Goal: Information Seeking & Learning: Learn about a topic

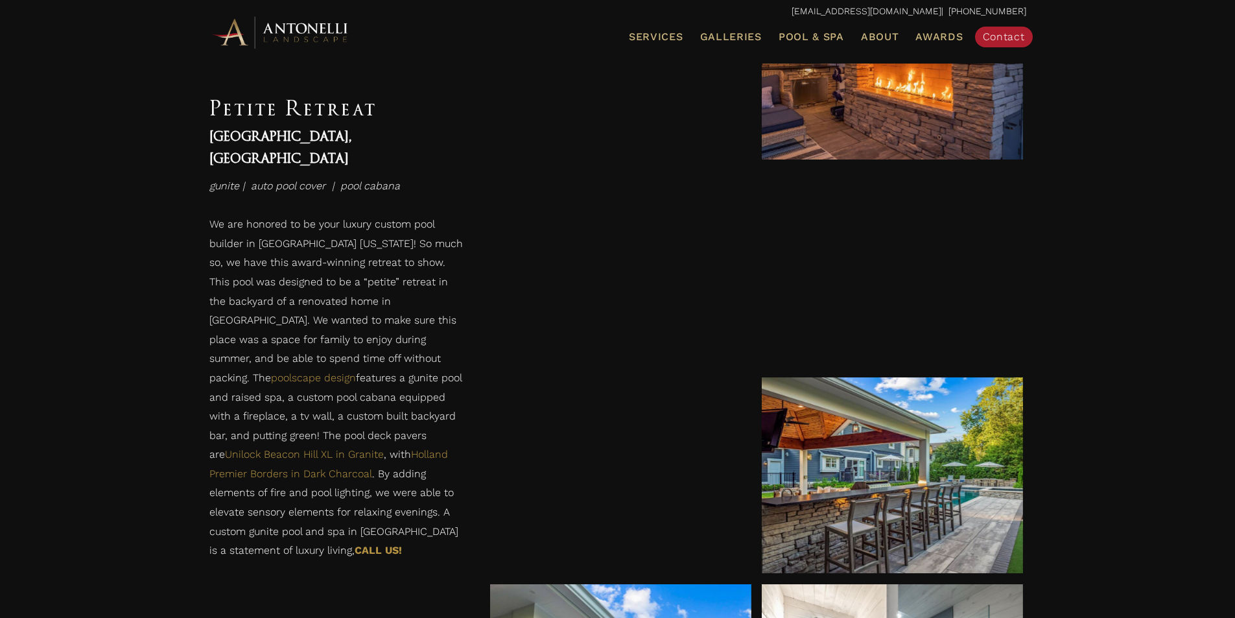
scroll to position [1491, 0]
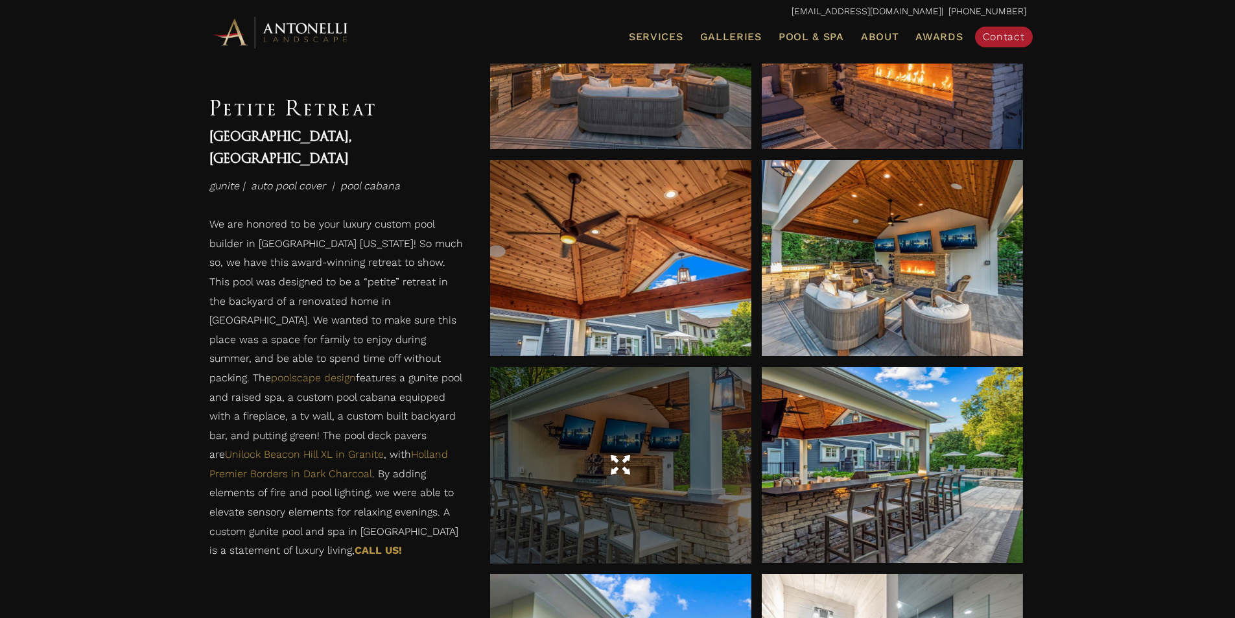
click at [678, 423] on div at bounding box center [620, 465] width 261 height 196
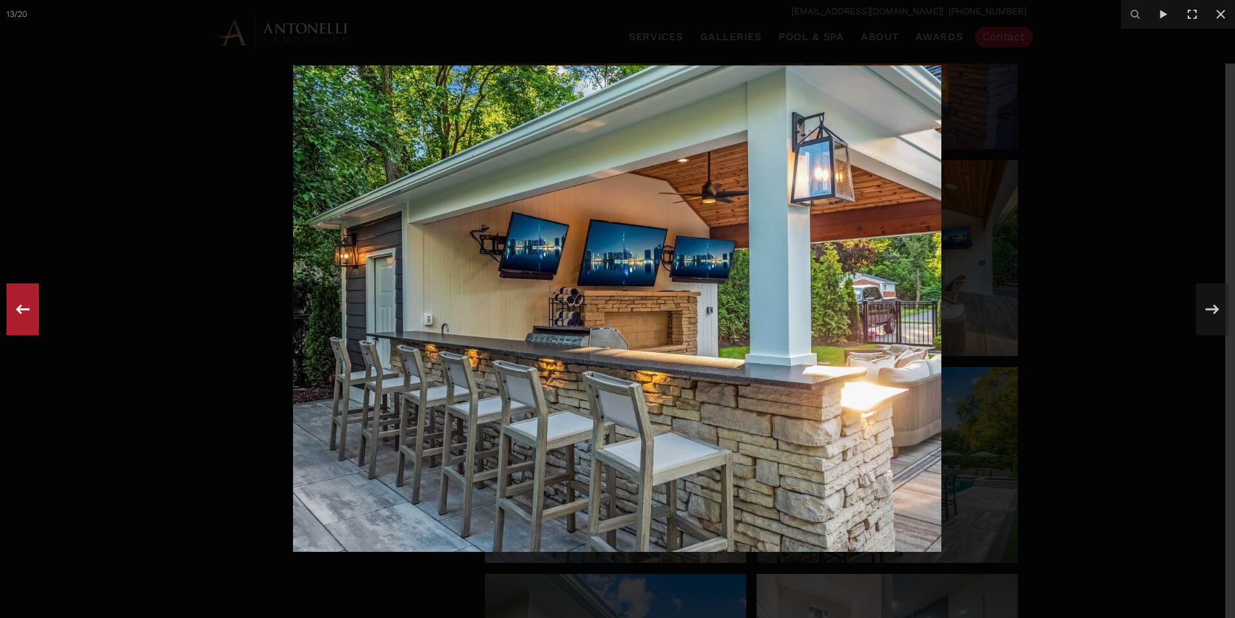
click at [26, 307] on icon at bounding box center [22, 309] width 23 height 43
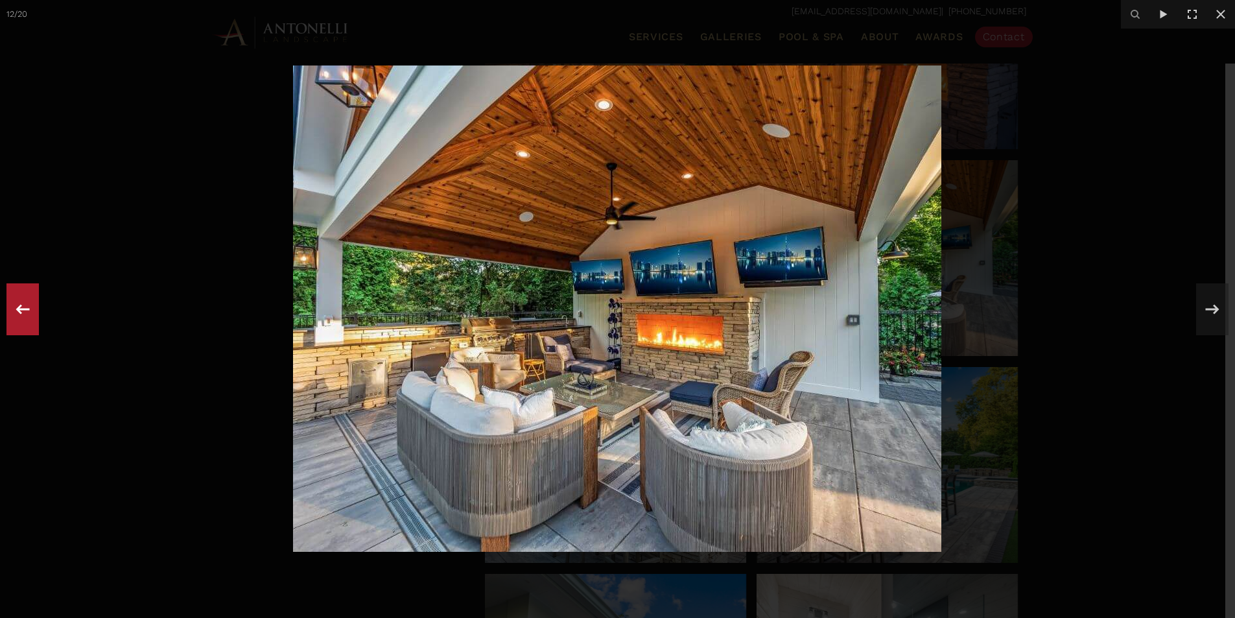
click at [30, 312] on icon at bounding box center [22, 309] width 23 height 43
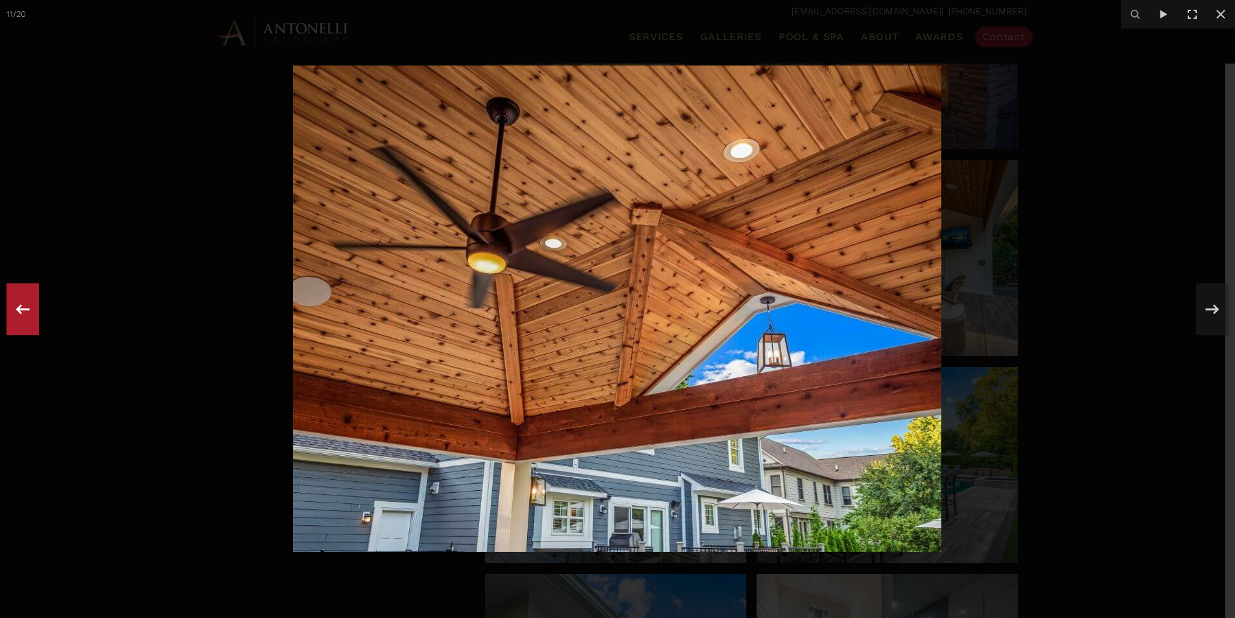
click at [30, 312] on icon at bounding box center [22, 309] width 23 height 43
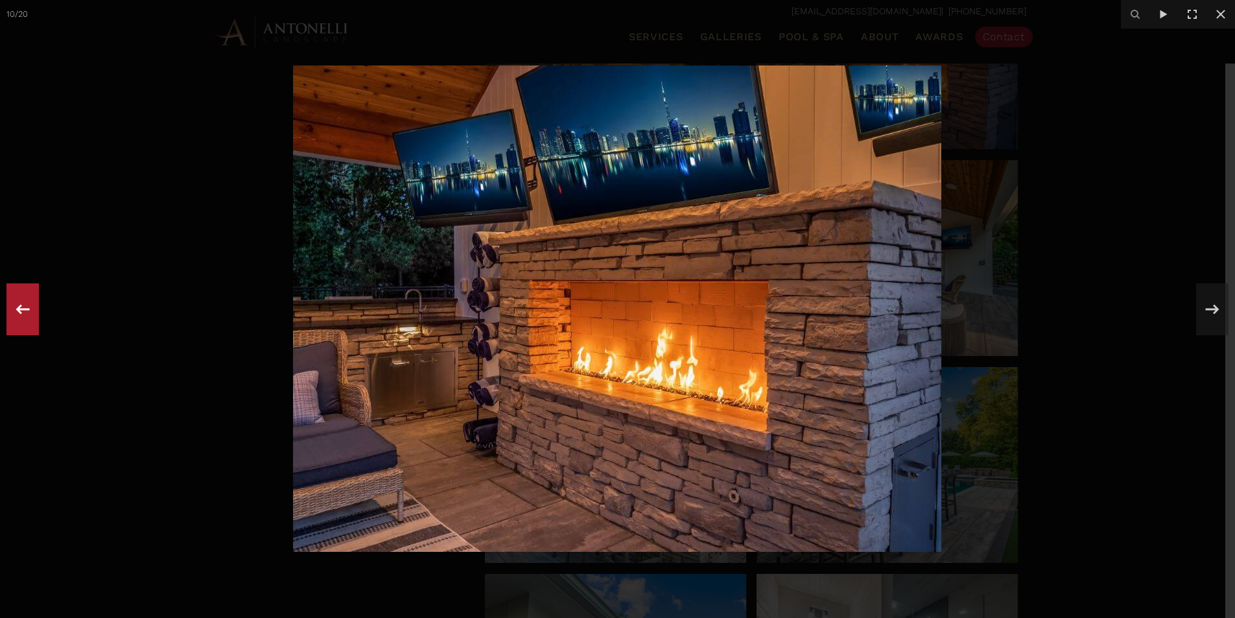
click at [30, 311] on icon at bounding box center [22, 309] width 23 height 43
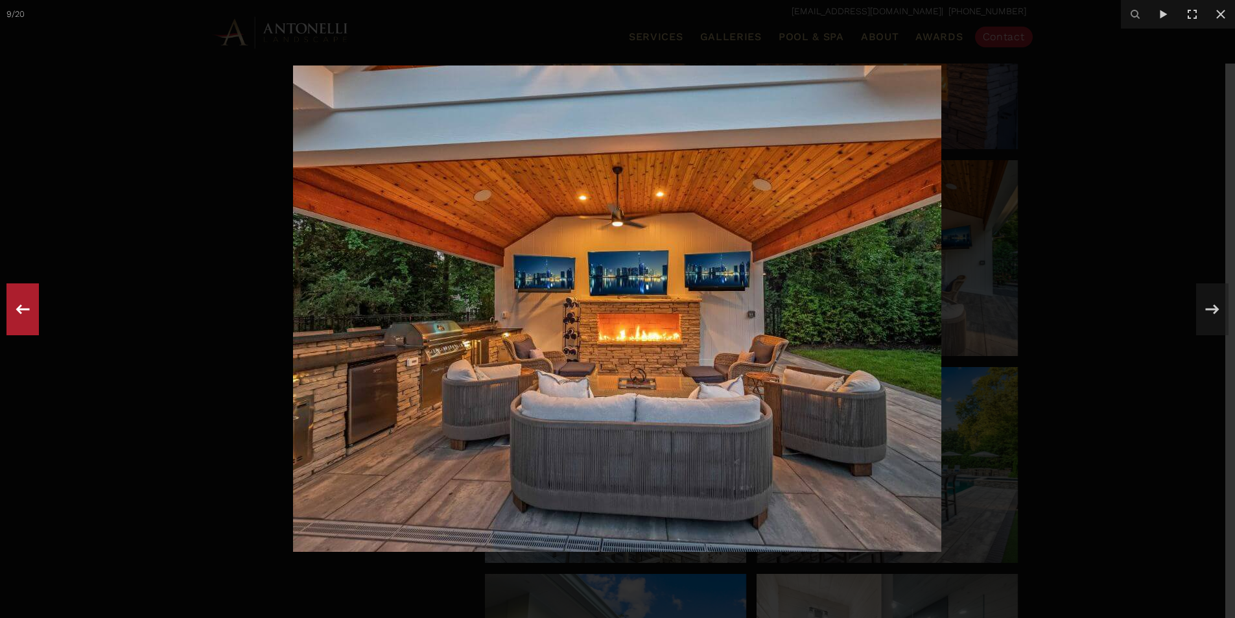
click at [30, 311] on icon at bounding box center [22, 309] width 23 height 43
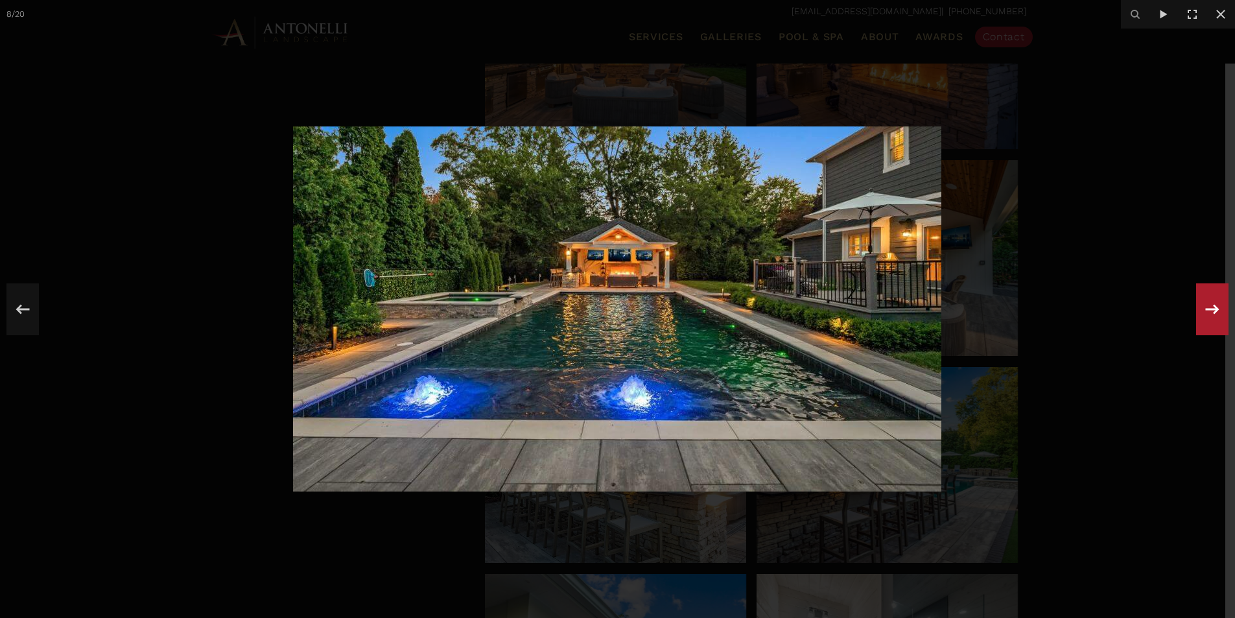
click at [1208, 311] on icon at bounding box center [1211, 309] width 23 height 43
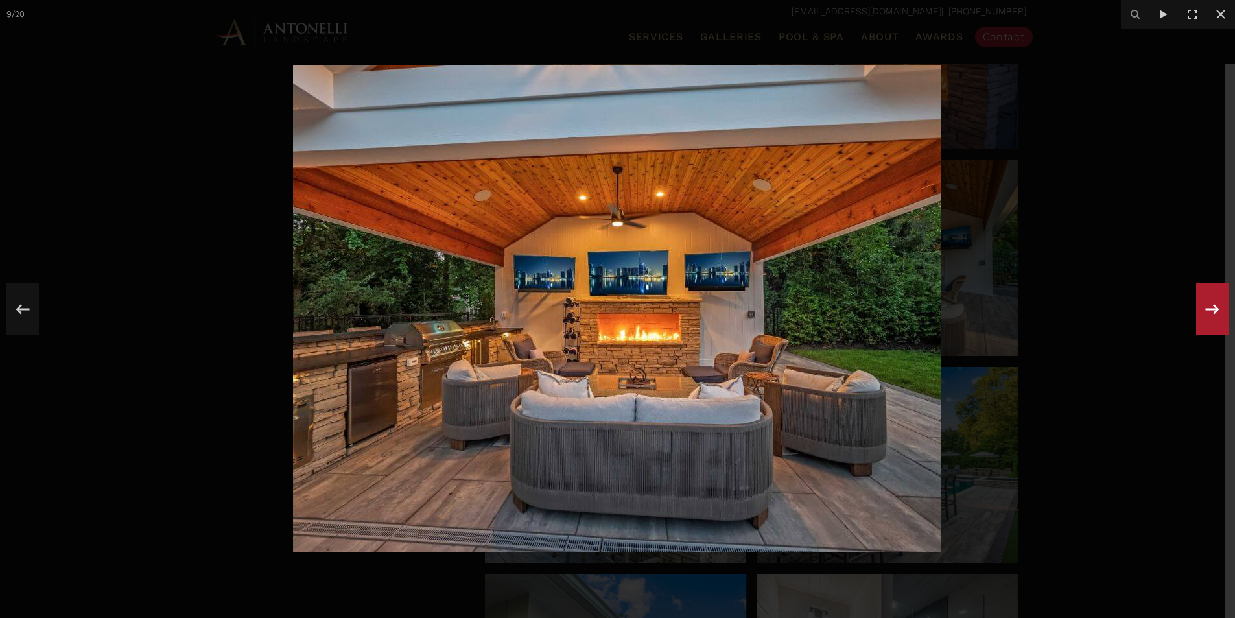
click at [1208, 311] on icon at bounding box center [1211, 309] width 23 height 43
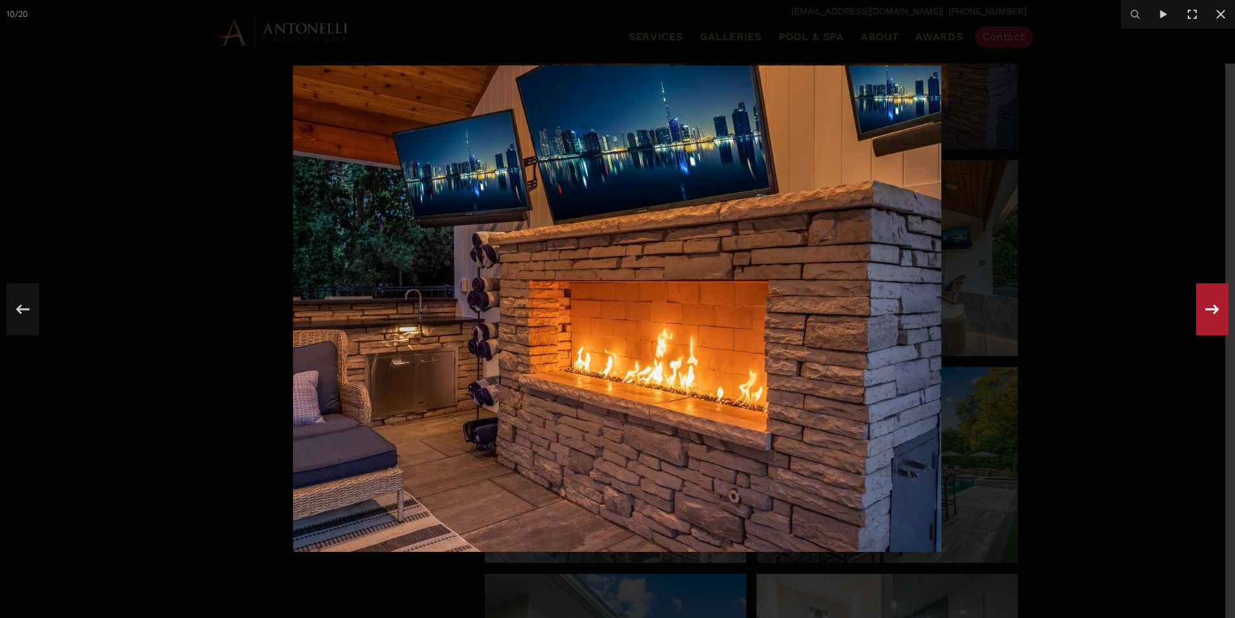
click at [1208, 311] on icon at bounding box center [1211, 309] width 23 height 43
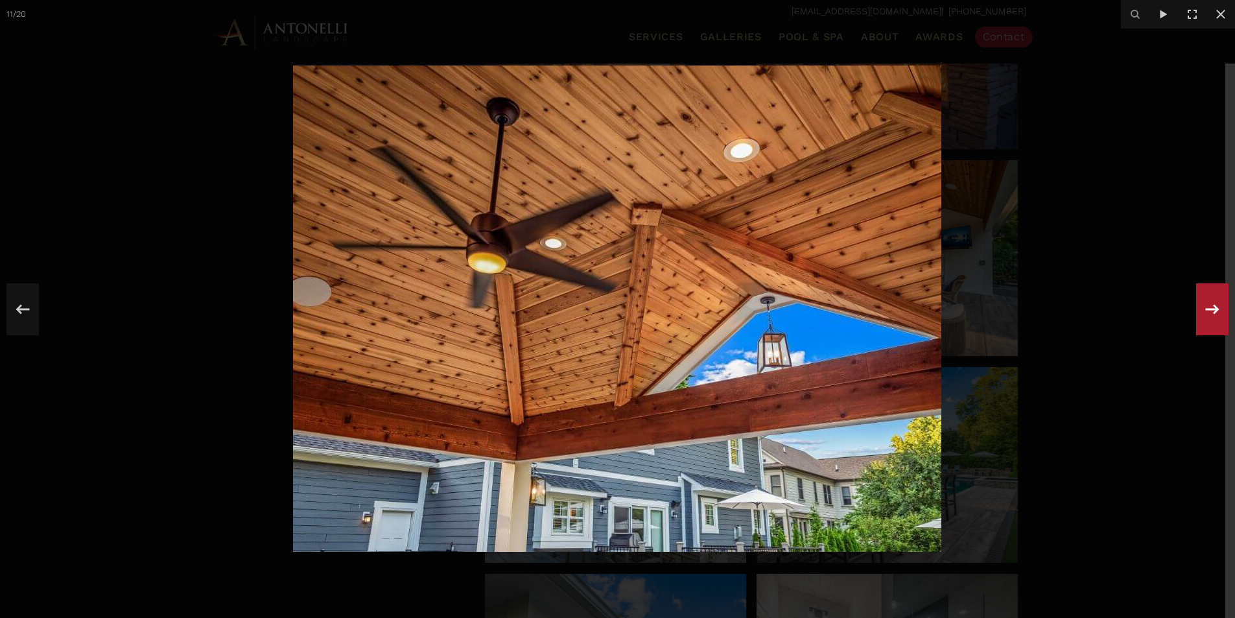
click at [1208, 311] on icon at bounding box center [1211, 309] width 23 height 43
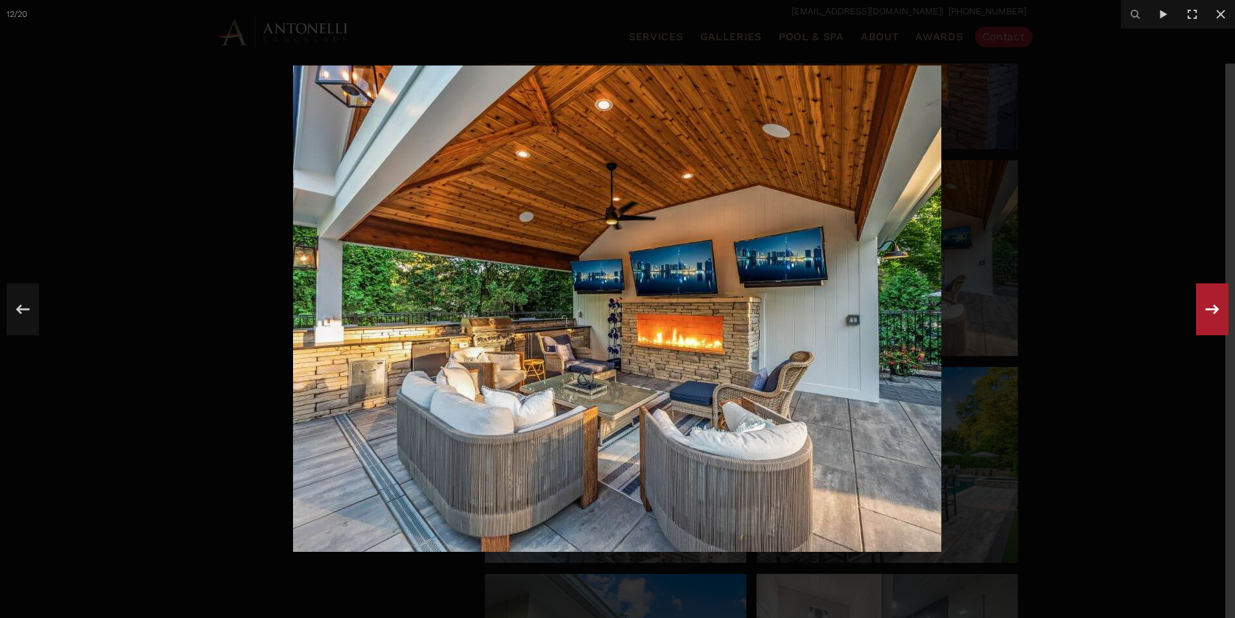
click at [1208, 311] on icon at bounding box center [1211, 309] width 23 height 43
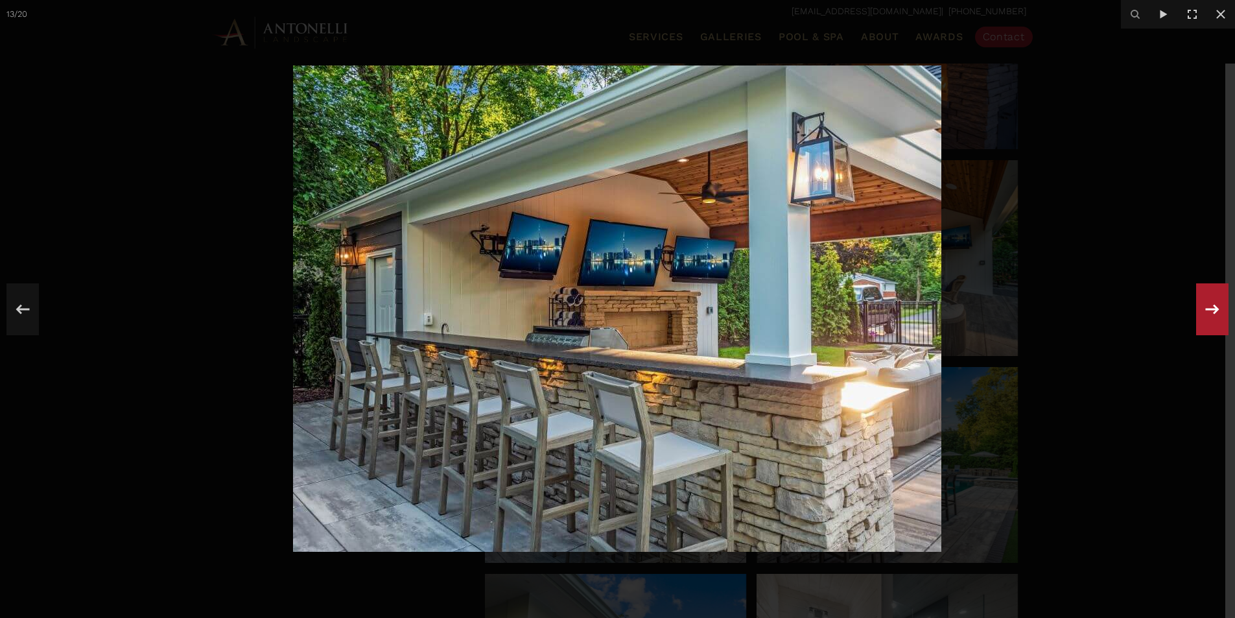
click at [1208, 311] on icon at bounding box center [1211, 309] width 23 height 43
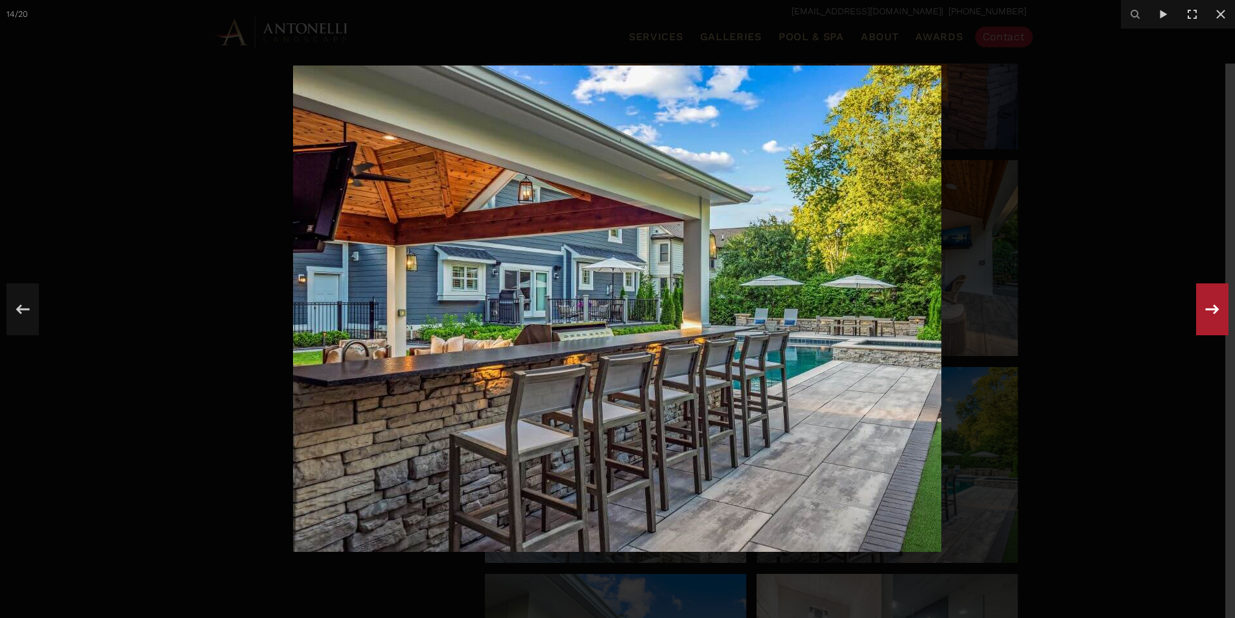
click at [1208, 311] on icon at bounding box center [1211, 309] width 23 height 43
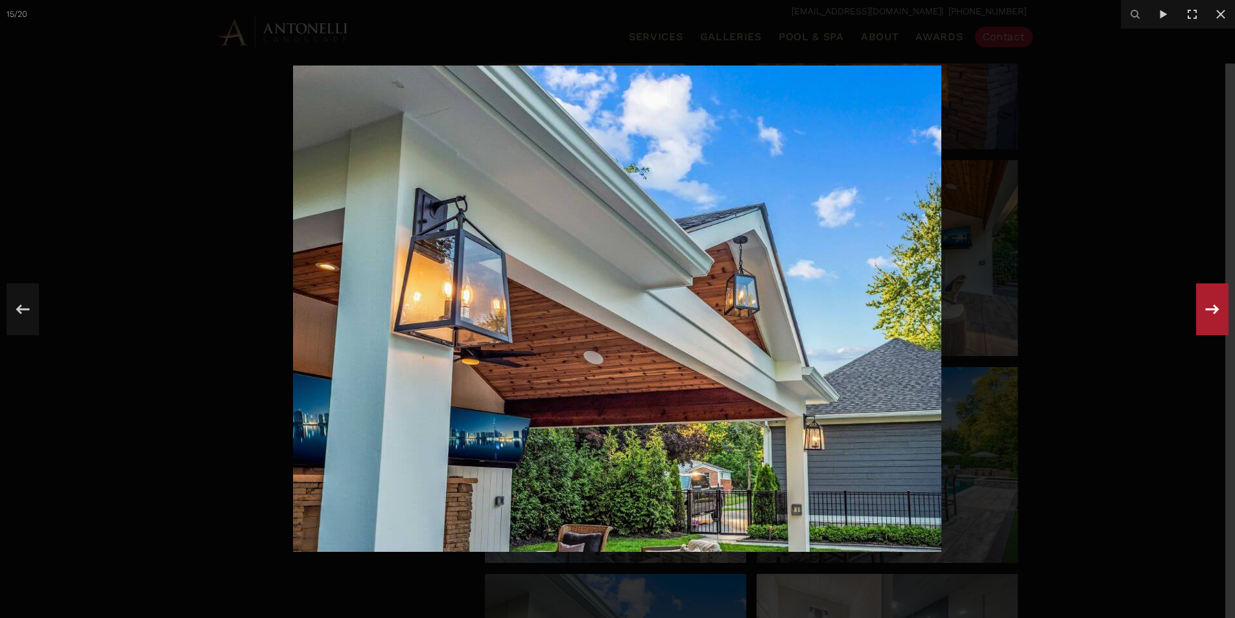
click at [1208, 311] on icon at bounding box center [1211, 309] width 23 height 43
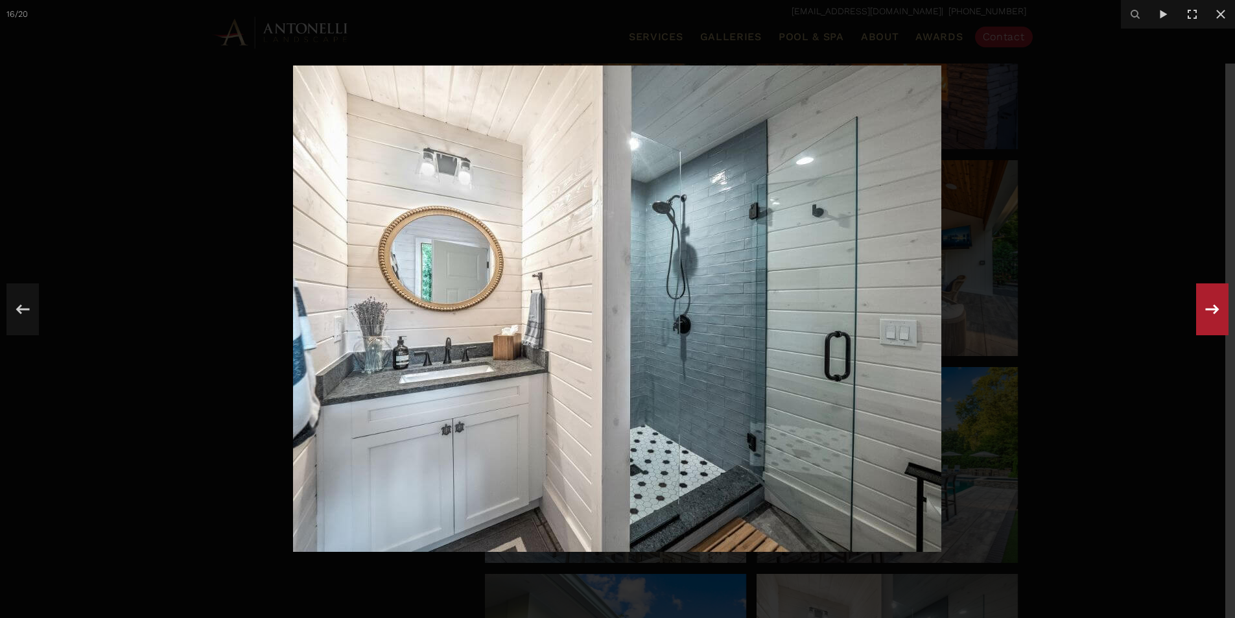
click at [1208, 311] on icon at bounding box center [1211, 309] width 23 height 43
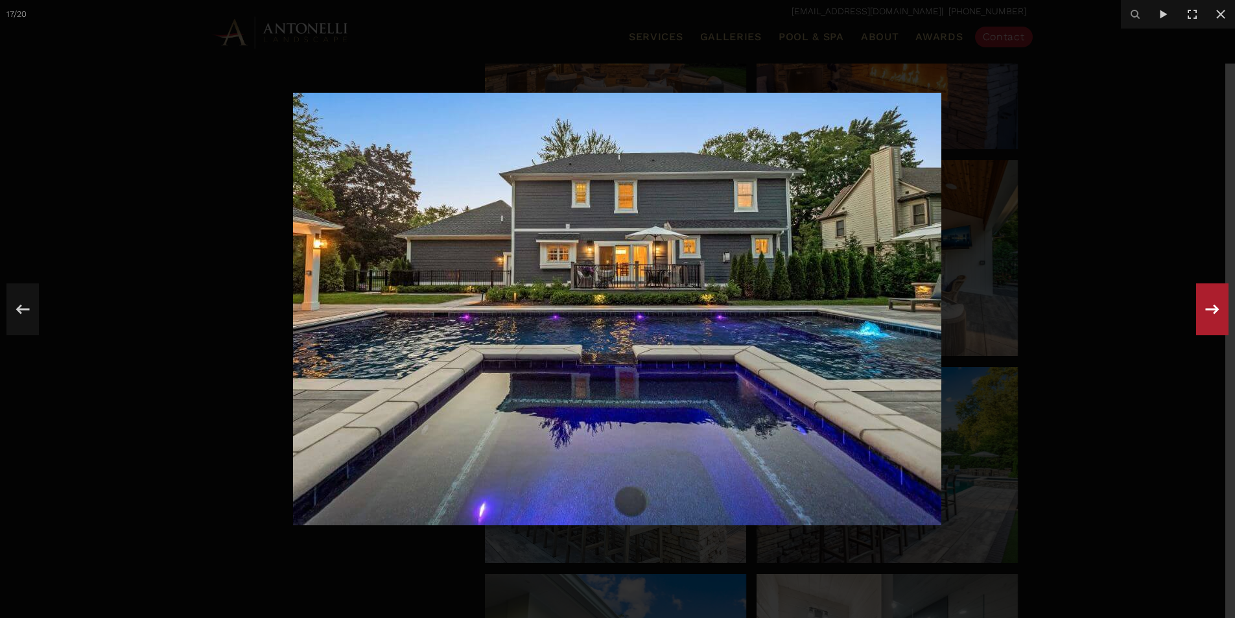
click at [1208, 311] on icon at bounding box center [1211, 309] width 23 height 43
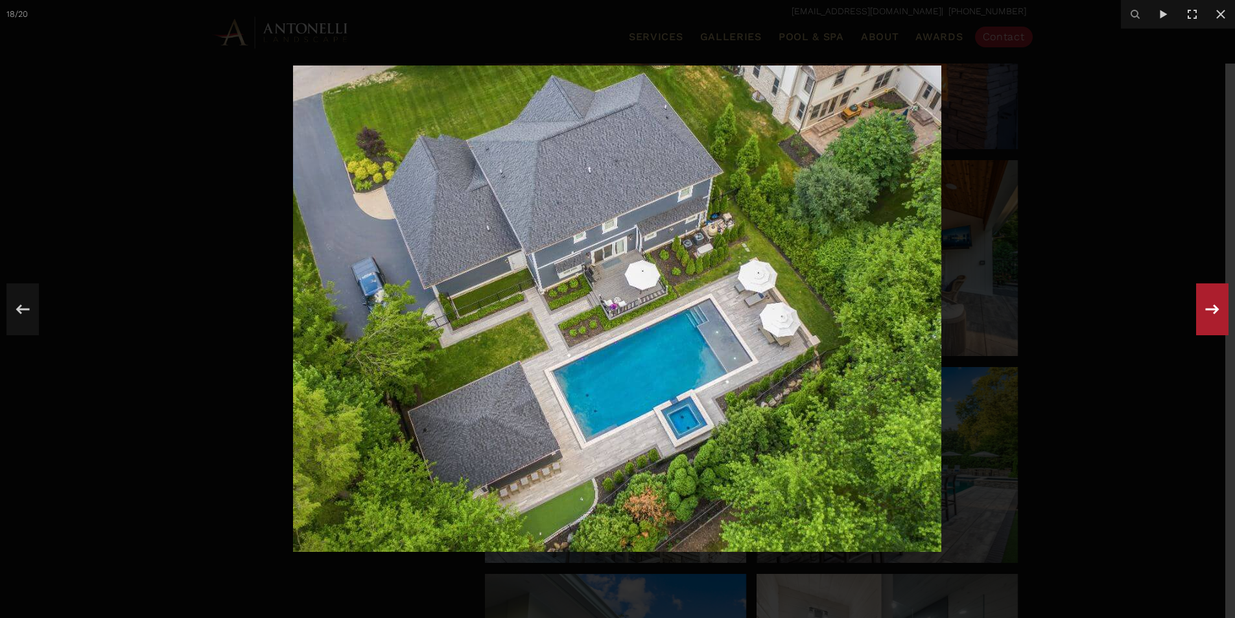
click at [1208, 311] on icon at bounding box center [1211, 309] width 23 height 43
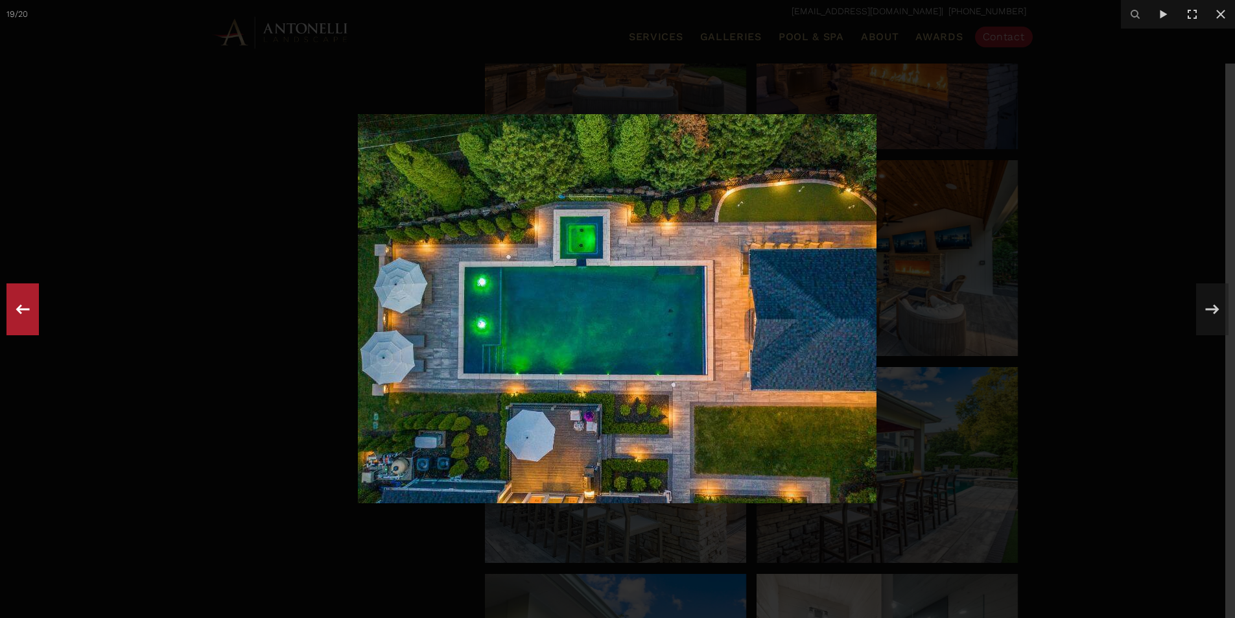
click at [30, 306] on icon at bounding box center [22, 309] width 23 height 43
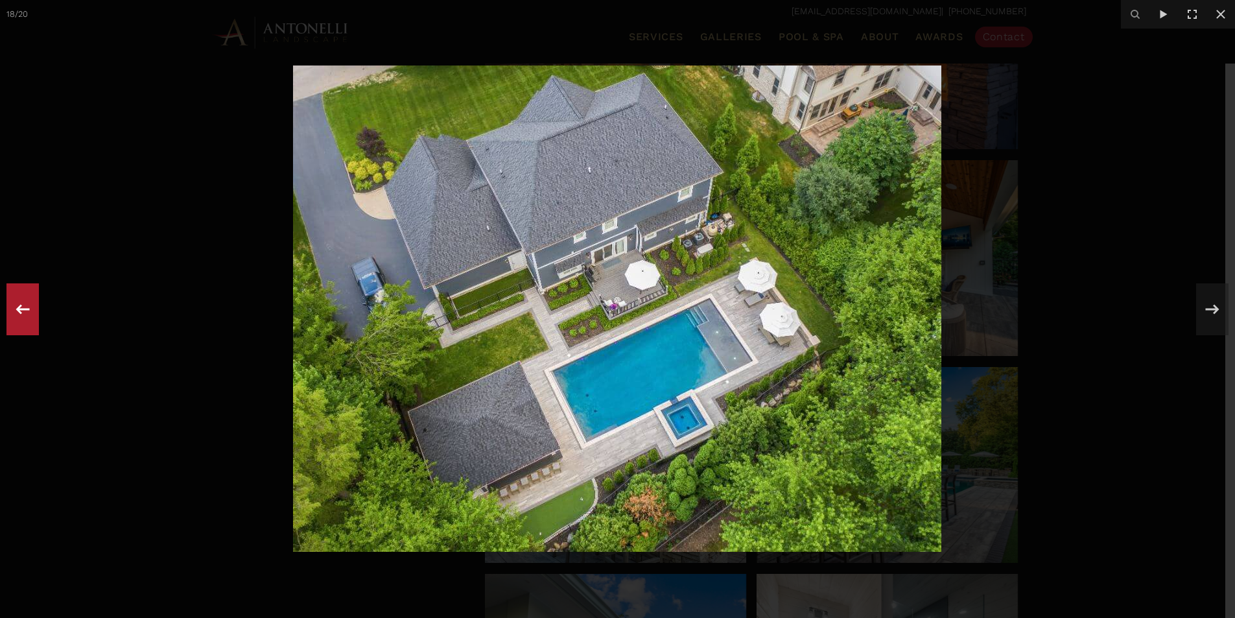
click at [14, 318] on icon at bounding box center [22, 309] width 23 height 43
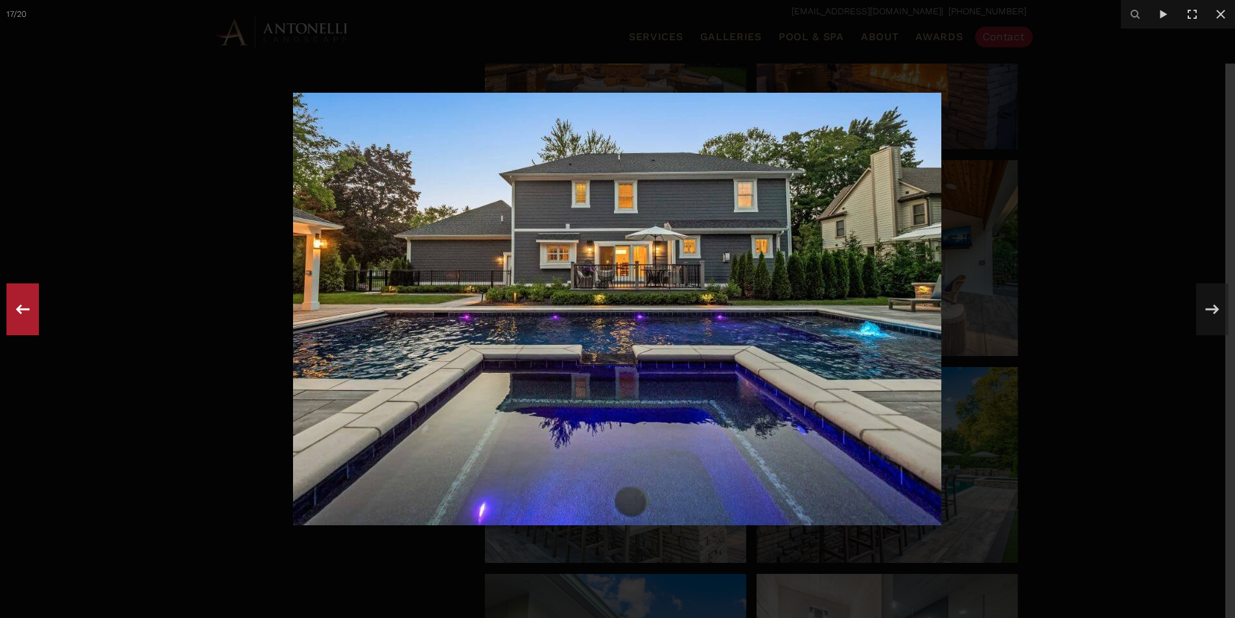
click at [14, 318] on icon at bounding box center [22, 309] width 23 height 43
